Goal: Find specific page/section: Find specific page/section

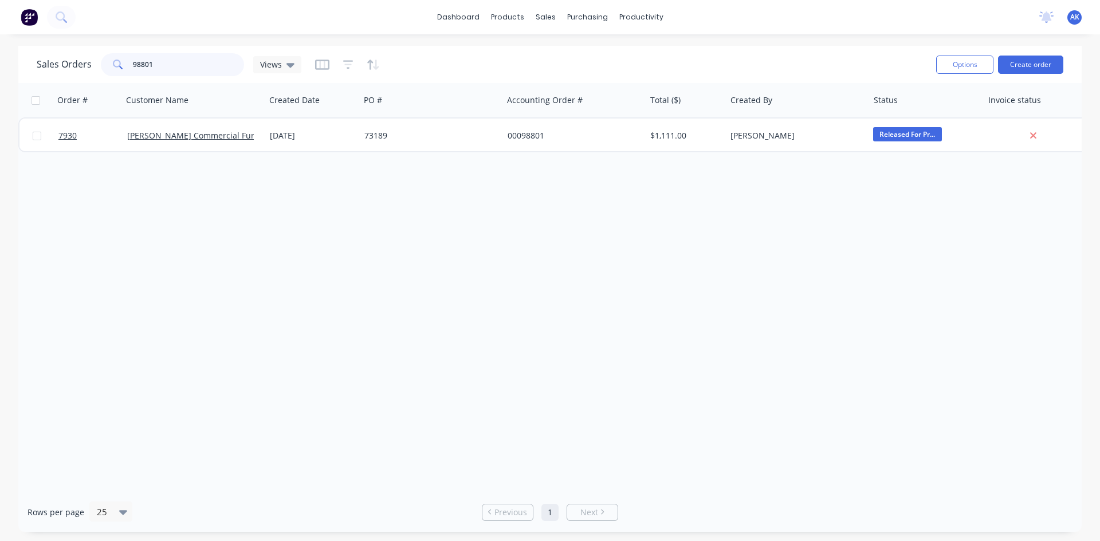
click at [96, 69] on div "Sales Orders 98801 Views" at bounding box center [169, 64] width 265 height 23
type input "98735"
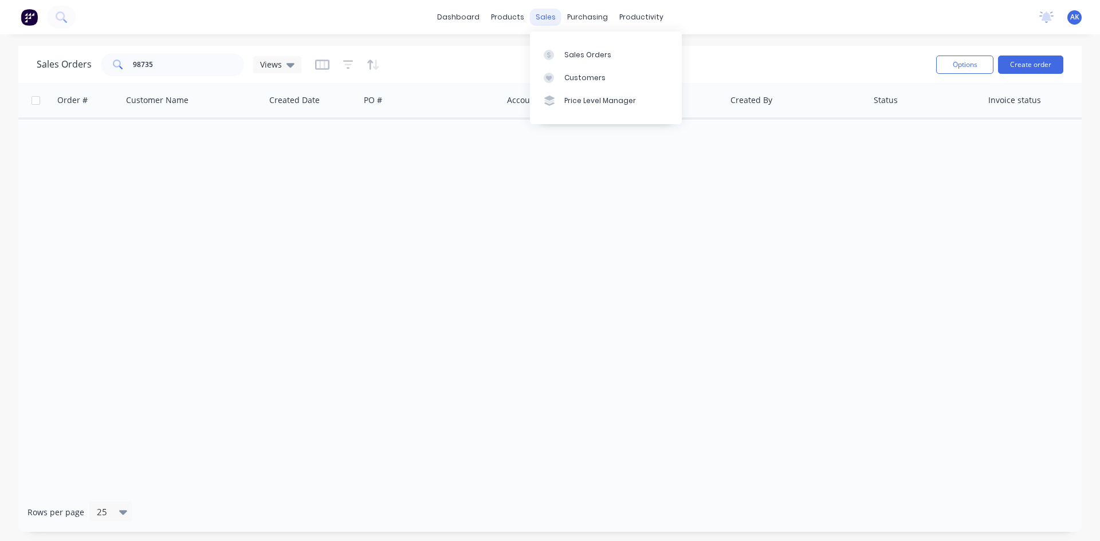
click at [543, 23] on div "sales" at bounding box center [546, 17] width 32 height 17
click at [371, 66] on icon "button" at bounding box center [373, 64] width 13 height 11
click at [317, 212] on div "Order # Customer Name Created Date PO # Accounting Order # Total ($) Created By…" at bounding box center [549, 288] width 1063 height 410
click at [286, 62] on icon at bounding box center [290, 64] width 8 height 13
click at [343, 254] on div "Order # Customer Name Created Date PO # Accounting Order # Total ($) Created By…" at bounding box center [549, 288] width 1063 height 410
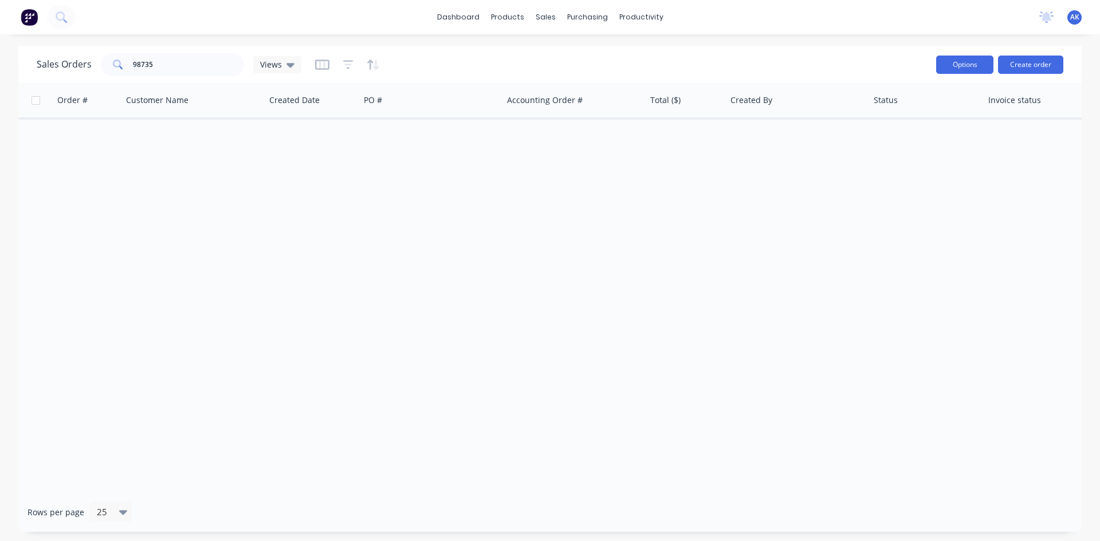
click at [972, 66] on button "Options" at bounding box center [964, 65] width 57 height 18
click at [855, 244] on div "Order # Customer Name Created Date PO # Accounting Order # Total ($) Created By…" at bounding box center [549, 288] width 1063 height 410
click at [662, 55] on div "Workflow" at bounding box center [661, 55] width 34 height 10
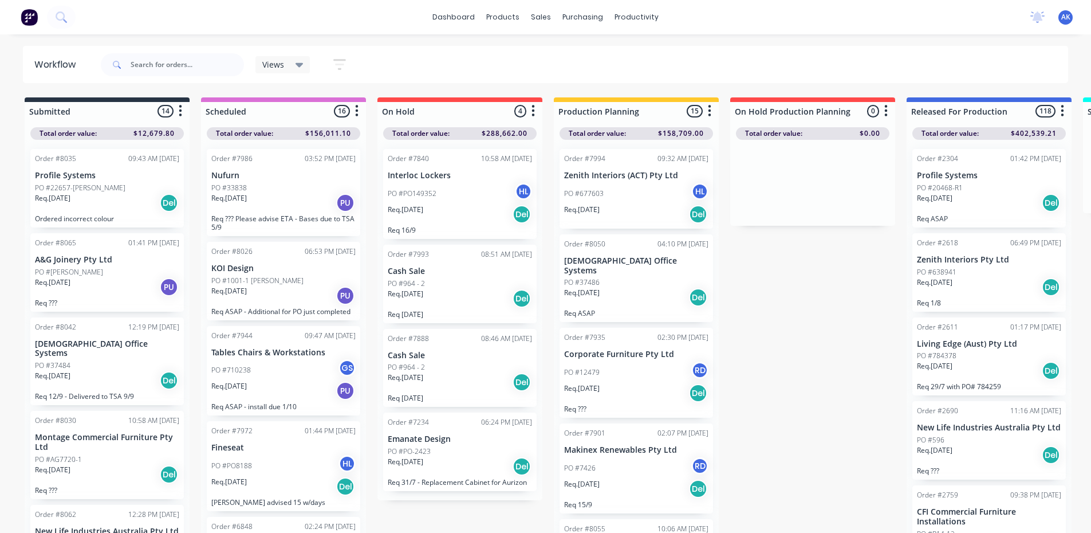
click at [886, 109] on icon "button" at bounding box center [885, 111] width 3 height 14
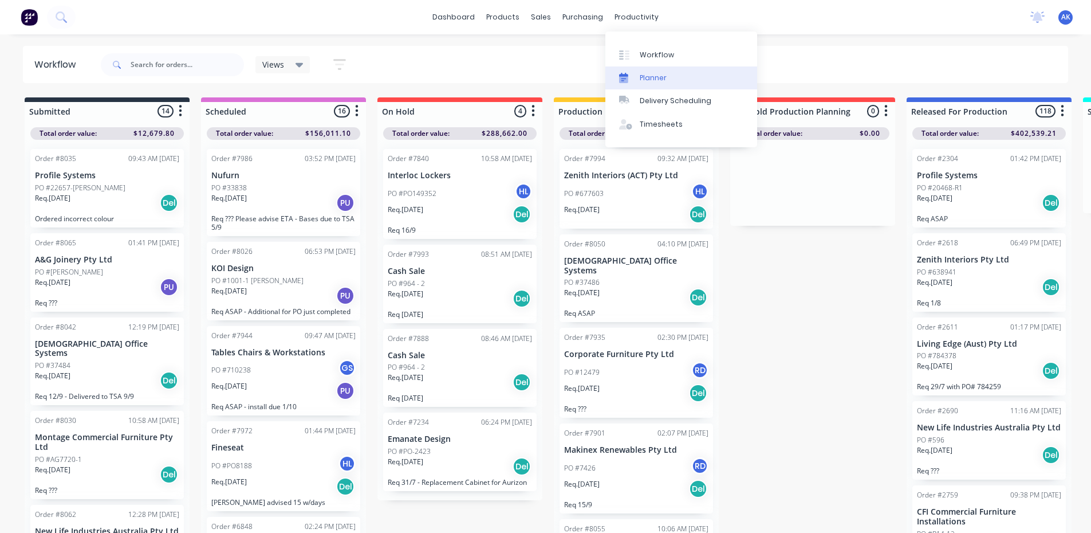
click at [655, 74] on div "Planner" at bounding box center [653, 78] width 27 height 10
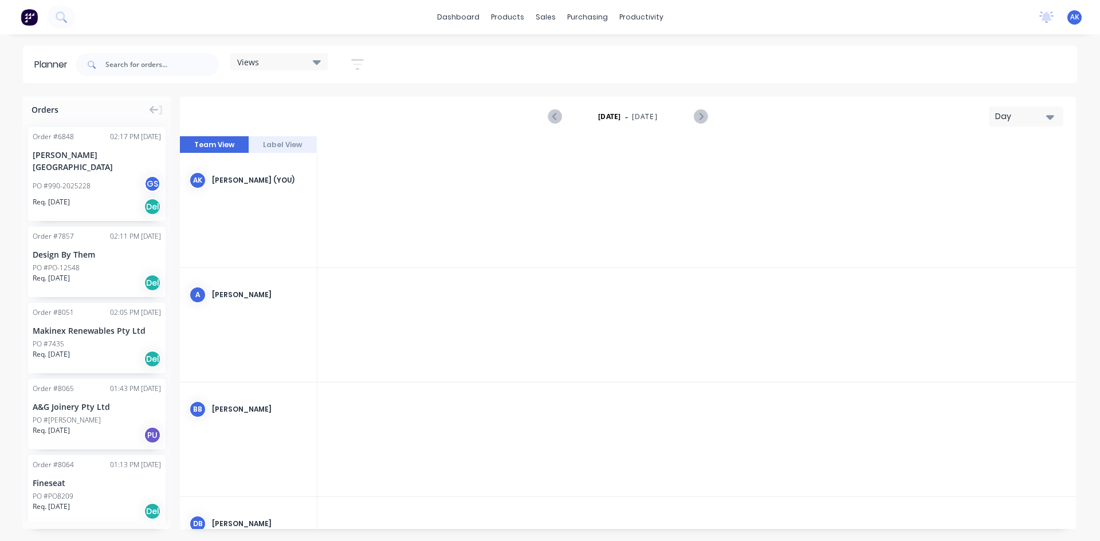
scroll to position [0, 2567]
click at [631, 17] on div "productivity" at bounding box center [641, 17] width 56 height 17
click at [668, 99] on div "Delivery Scheduling" at bounding box center [680, 101] width 72 height 10
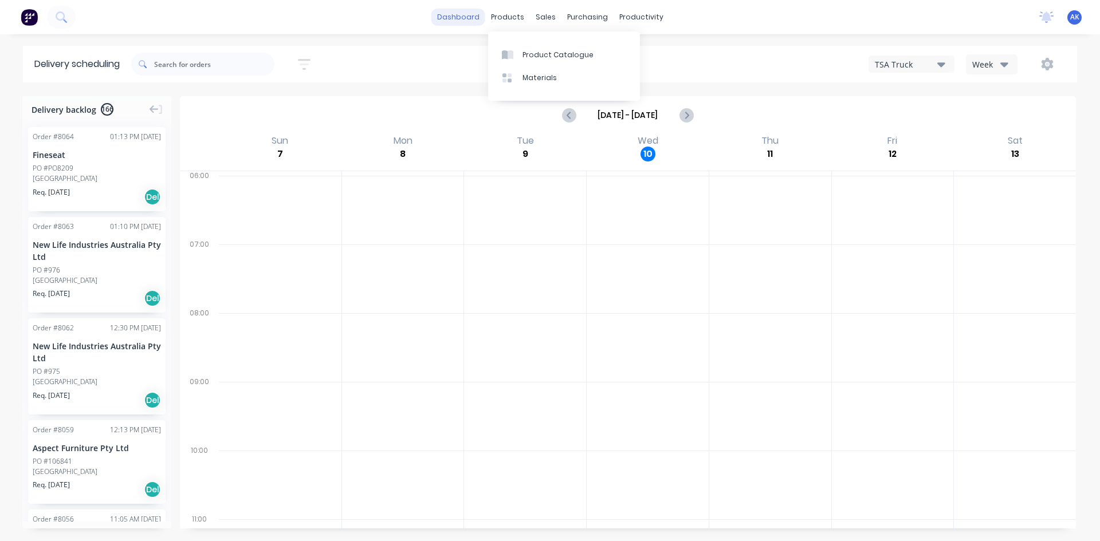
click at [463, 15] on link "dashboard" at bounding box center [458, 17] width 54 height 17
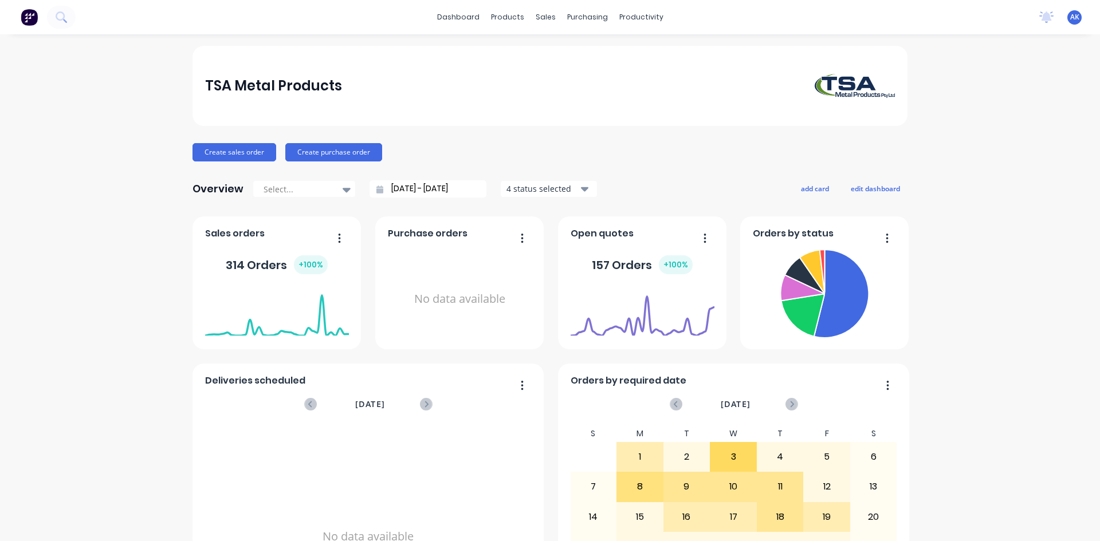
click at [581, 191] on icon "button" at bounding box center [585, 189] width 8 height 13
click at [630, 151] on div "Create sales order Create purchase order" at bounding box center [549, 152] width 715 height 18
click at [343, 191] on icon at bounding box center [347, 190] width 8 height 5
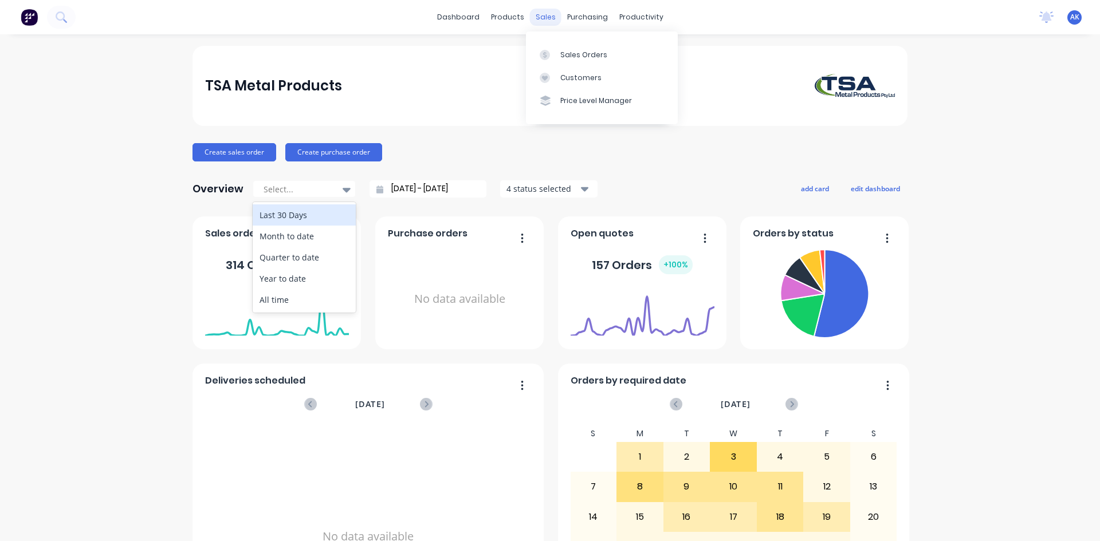
click at [540, 13] on div "sales" at bounding box center [546, 17] width 32 height 17
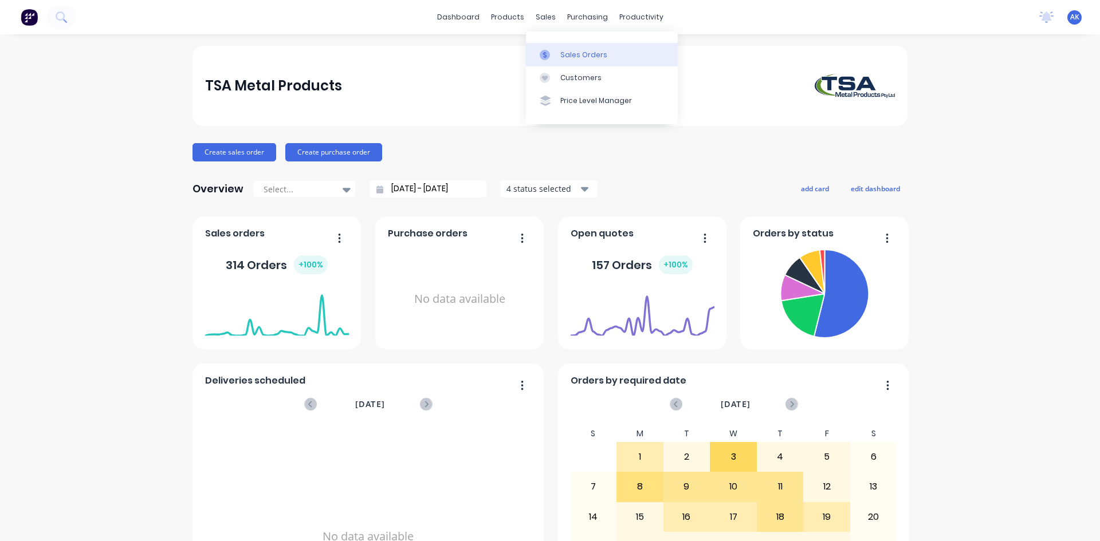
click at [561, 46] on link "Sales Orders" at bounding box center [602, 54] width 152 height 23
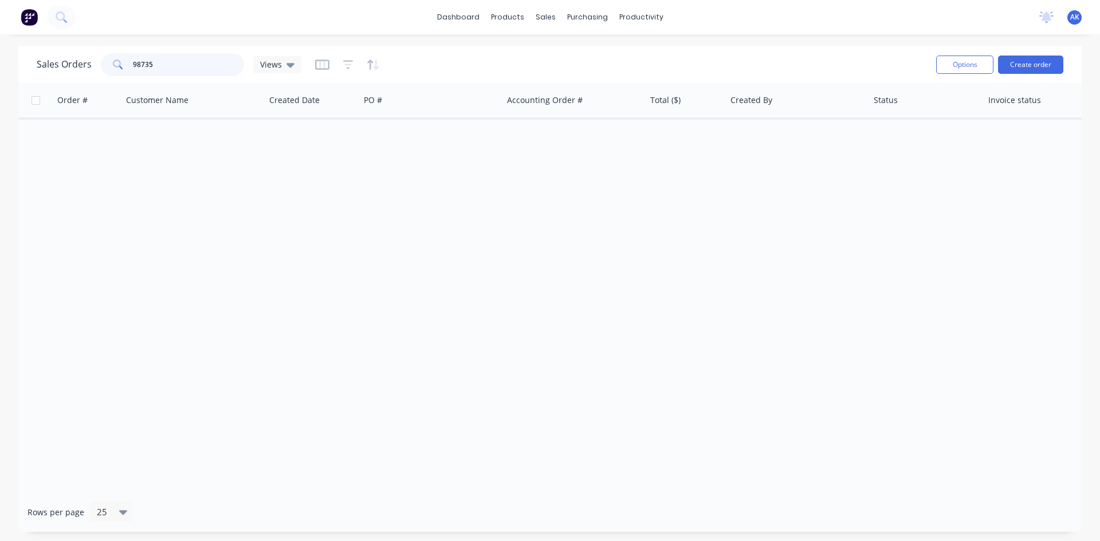
click at [177, 65] on input "98735" at bounding box center [189, 64] width 112 height 23
drag, startPoint x: 140, startPoint y: 62, endPoint x: 10, endPoint y: 74, distance: 130.0
click at [11, 74] on div "Sales Orders 98735 Views Options Create order Order # Customer Name Created Dat…" at bounding box center [550, 289] width 1100 height 486
drag, startPoint x: 10, startPoint y: 72, endPoint x: 0, endPoint y: 67, distance: 11.5
click at [0, 67] on div "Sales Orders 98735 Views Options Create order Order # Customer Name Created Dat…" at bounding box center [550, 289] width 1100 height 486
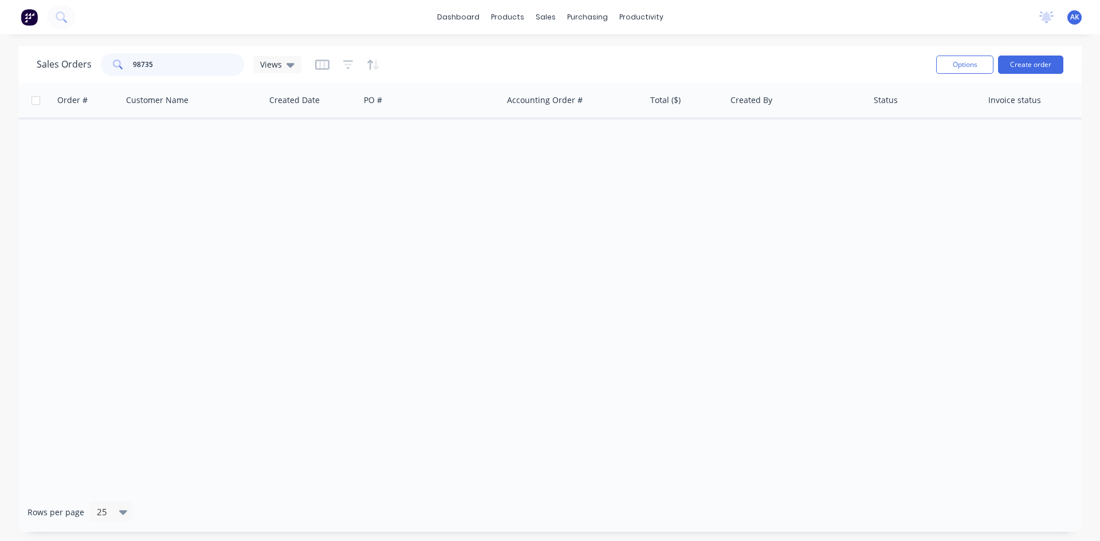
drag, startPoint x: 147, startPoint y: 65, endPoint x: 68, endPoint y: 55, distance: 79.7
click at [68, 55] on div "Sales Orders 98735 Views" at bounding box center [169, 64] width 265 height 23
type input "8851"
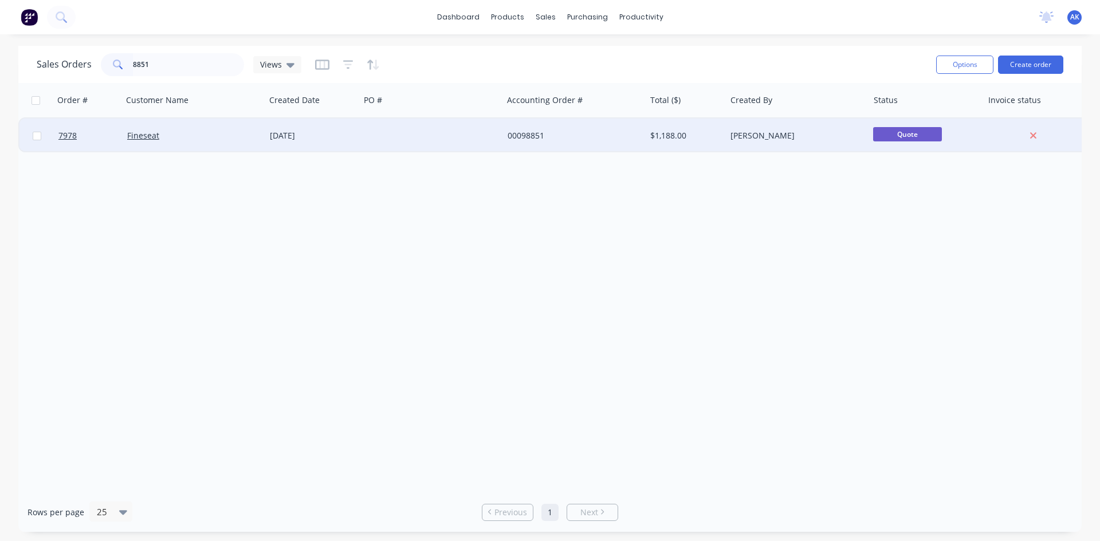
click at [298, 140] on div "[DATE]" at bounding box center [312, 135] width 85 height 11
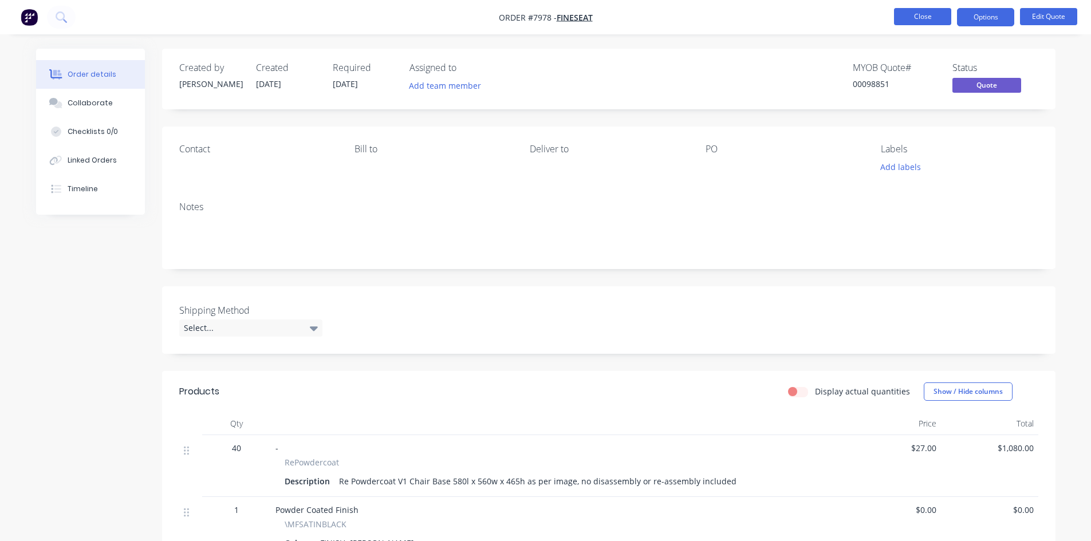
click at [924, 14] on button "Close" at bounding box center [922, 16] width 57 height 17
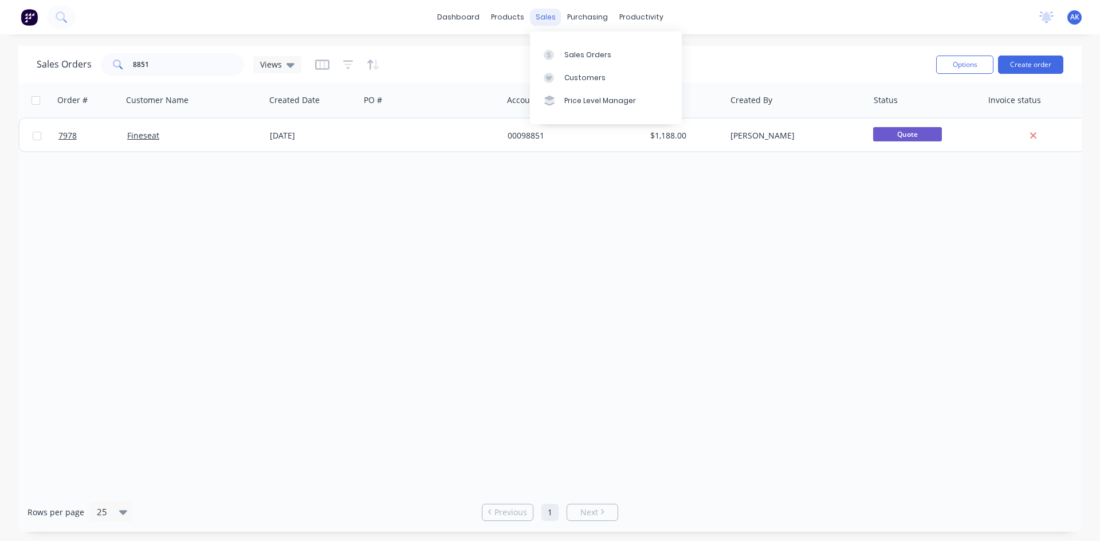
click at [534, 18] on div "sales" at bounding box center [546, 17] width 32 height 17
click at [572, 50] on div "Sales Orders" at bounding box center [587, 55] width 47 height 10
click at [571, 54] on div "Sales Orders" at bounding box center [587, 55] width 47 height 10
drag, startPoint x: 112, startPoint y: 61, endPoint x: 53, endPoint y: 63, distance: 59.0
click at [53, 63] on div "Sales Orders 8851 Views" at bounding box center [169, 64] width 265 height 23
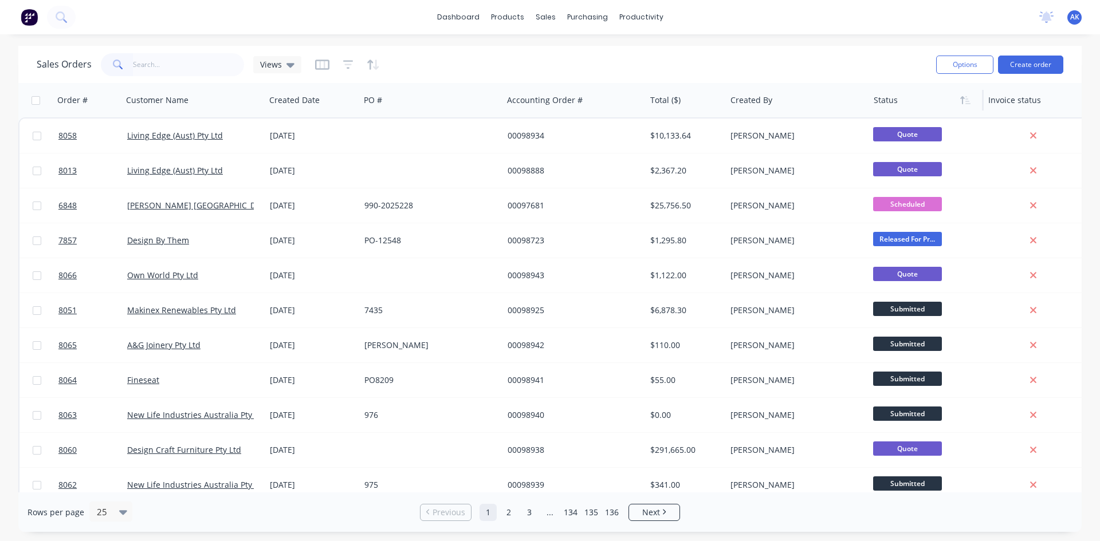
click at [888, 104] on div at bounding box center [924, 100] width 100 height 23
click at [965, 104] on icon "button" at bounding box center [965, 100] width 10 height 9
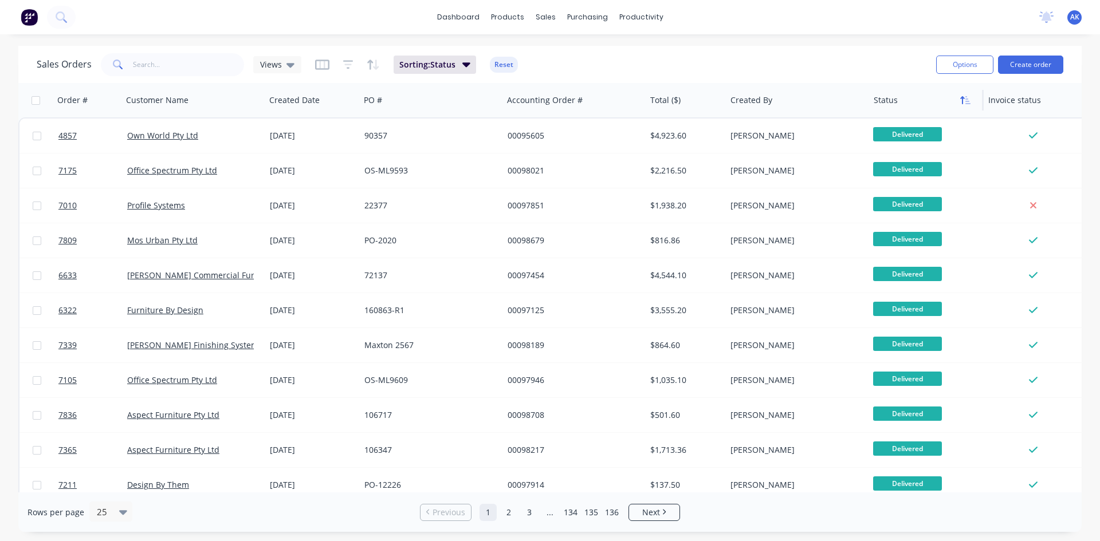
click at [964, 102] on icon "button" at bounding box center [965, 100] width 10 height 9
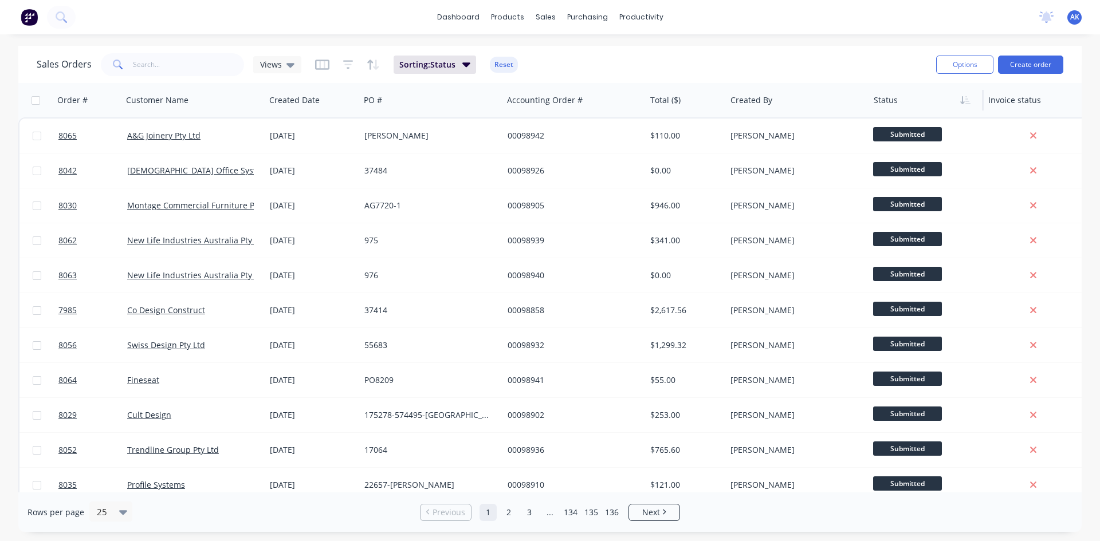
click at [964, 102] on icon "button" at bounding box center [962, 100] width 4 height 8
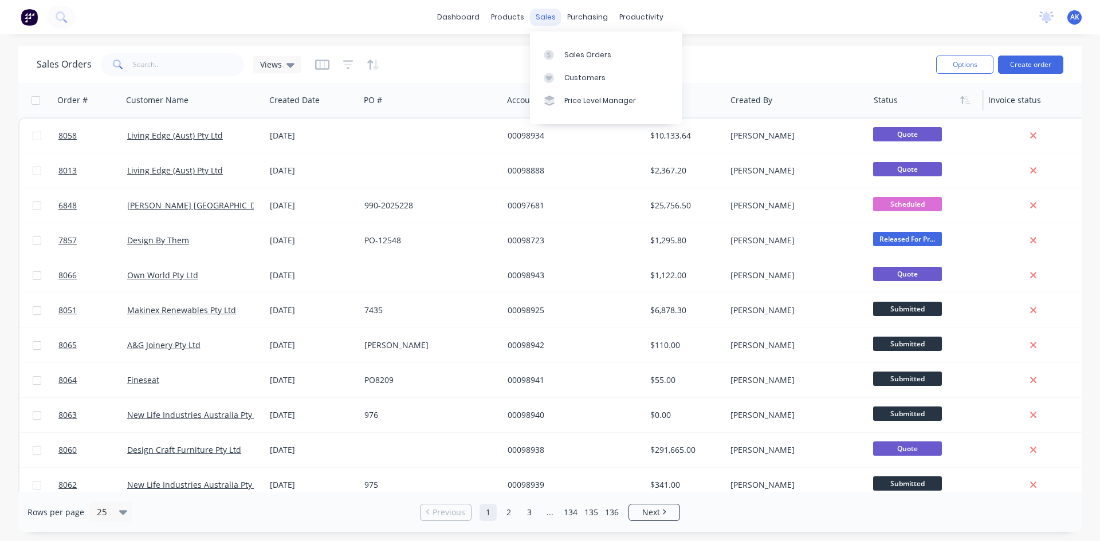
click at [541, 17] on div "sales" at bounding box center [546, 17] width 32 height 17
click at [584, 61] on link "Sales Orders" at bounding box center [606, 54] width 152 height 23
click at [577, 54] on div "Sales Orders" at bounding box center [587, 55] width 47 height 10
click at [550, 17] on div "sales" at bounding box center [546, 17] width 32 height 17
click at [582, 58] on div "Sales Orders" at bounding box center [587, 55] width 47 height 10
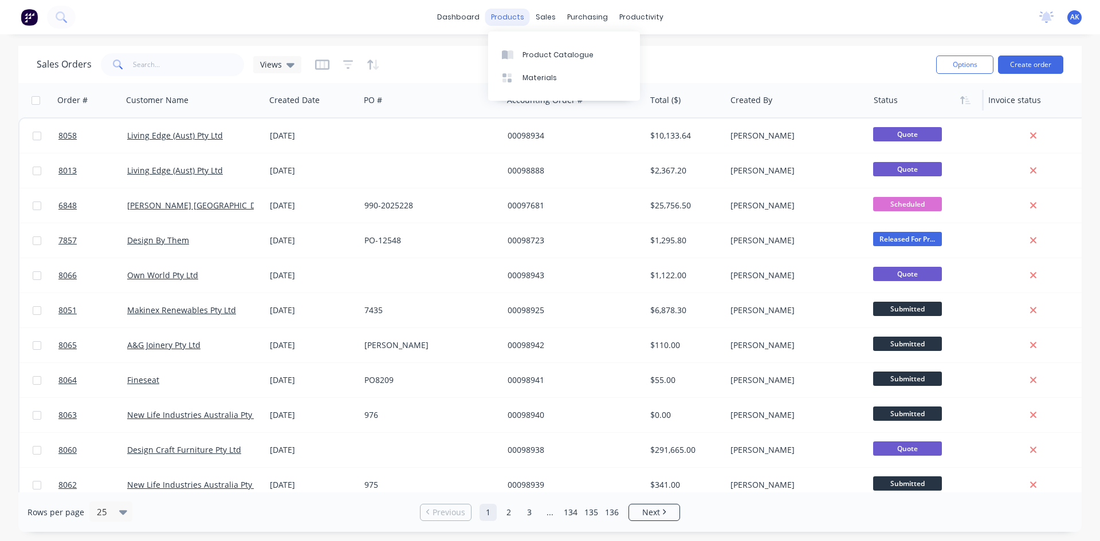
click at [516, 15] on div "products" at bounding box center [507, 17] width 45 height 17
click at [600, 73] on div "Suppliers" at bounding box center [611, 78] width 34 height 10
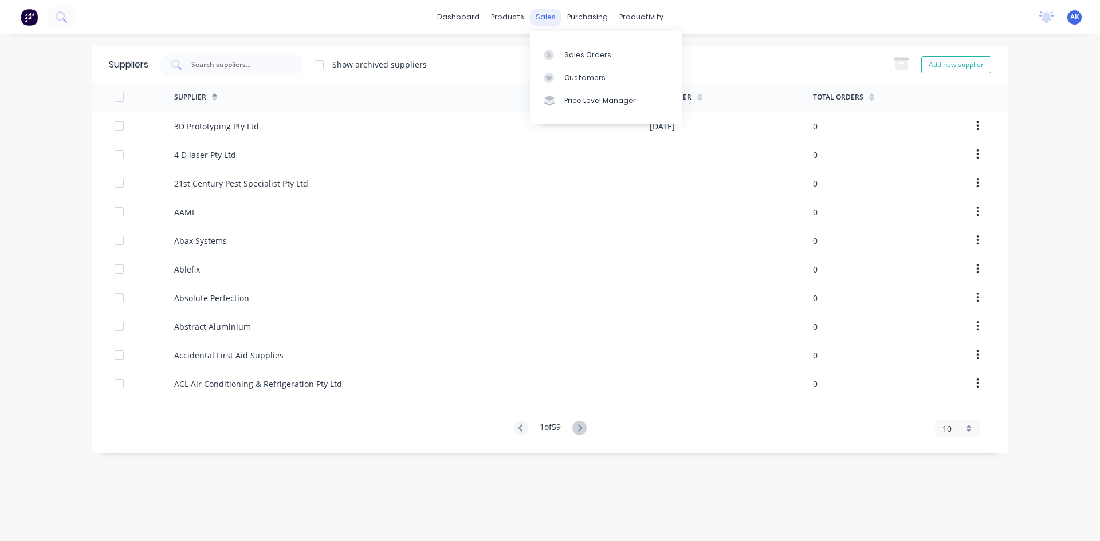
click at [543, 16] on div "sales" at bounding box center [546, 17] width 32 height 17
click at [575, 49] on link "Sales Orders" at bounding box center [606, 54] width 152 height 23
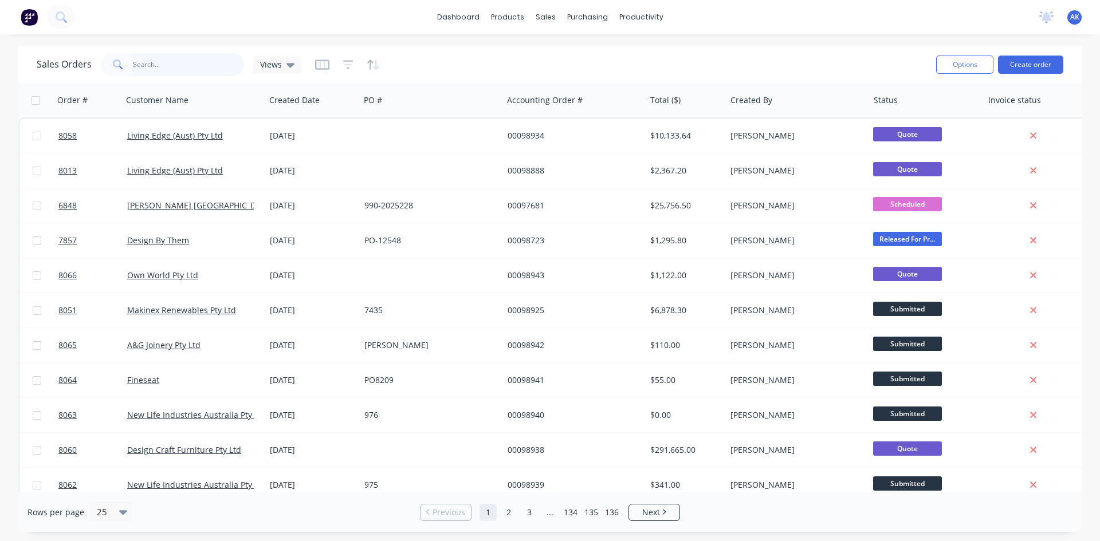
click at [152, 62] on input "text" at bounding box center [189, 64] width 112 height 23
type input "98735"
